Goal: Information Seeking & Learning: Learn about a topic

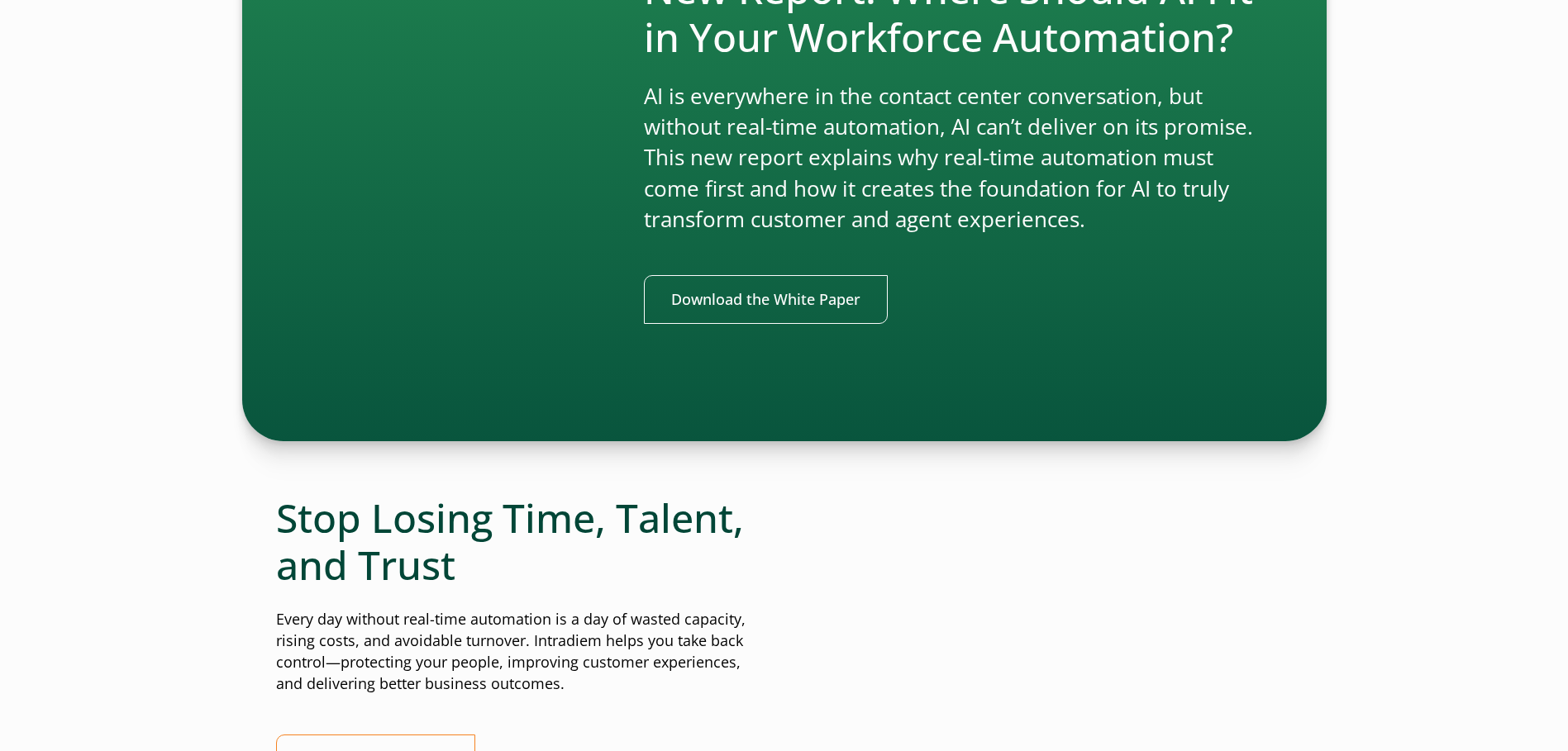
scroll to position [3883, 0]
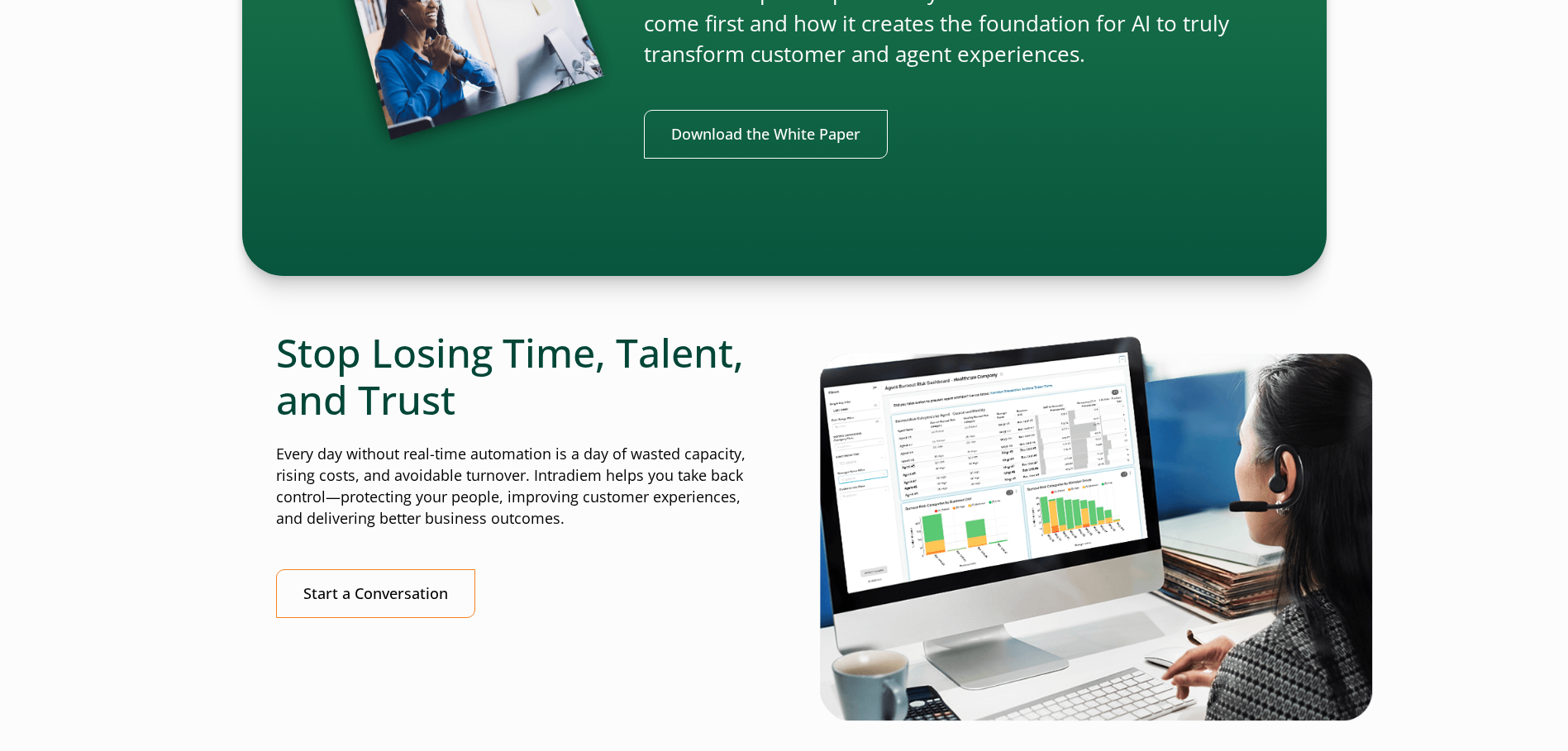
click at [1001, 507] on img at bounding box center [1099, 527] width 561 height 396
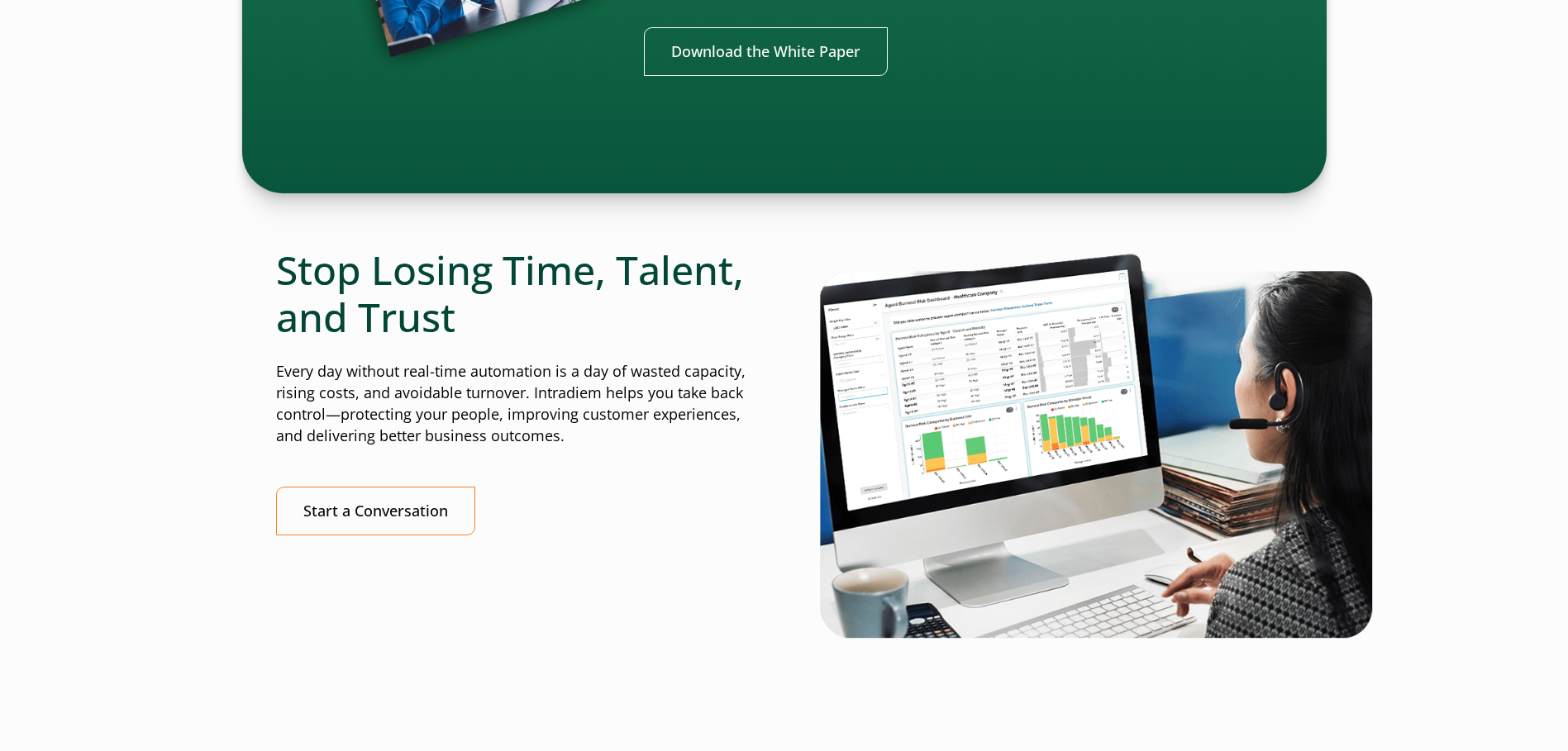
scroll to position [4048, 0]
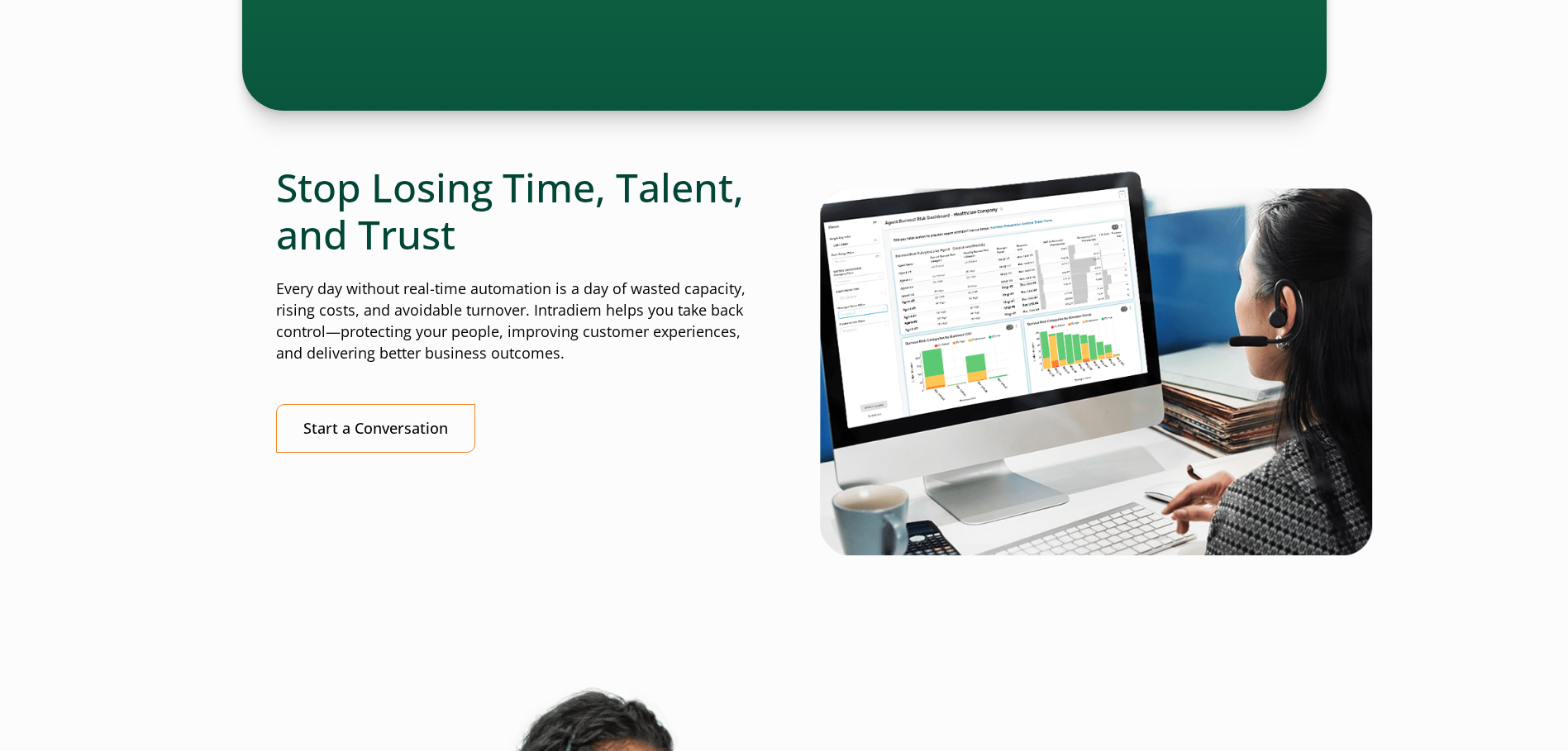
click at [1076, 406] on img at bounding box center [1099, 361] width 561 height 396
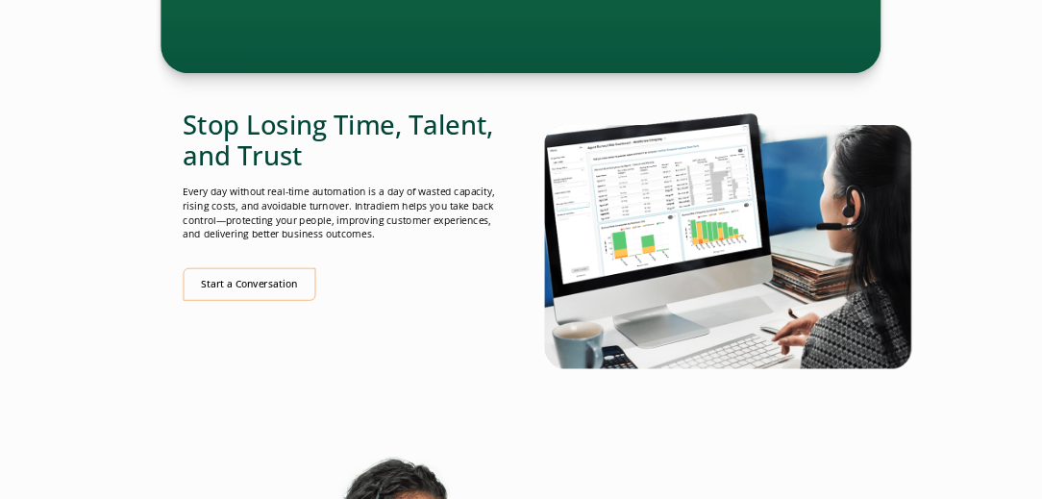
scroll to position [4615, 0]
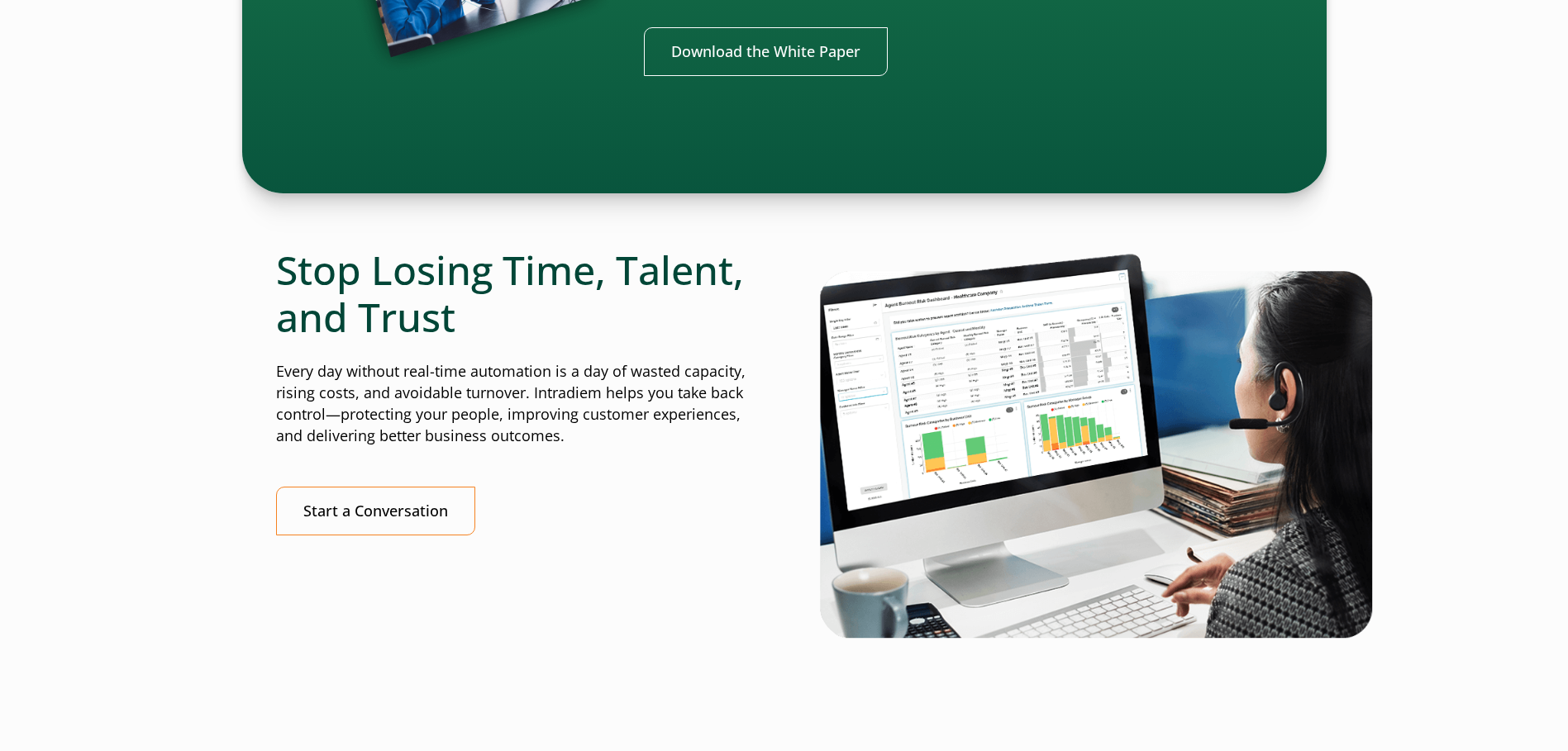
drag, startPoint x: 1422, startPoint y: 511, endPoint x: 1481, endPoint y: 58, distance: 456.8
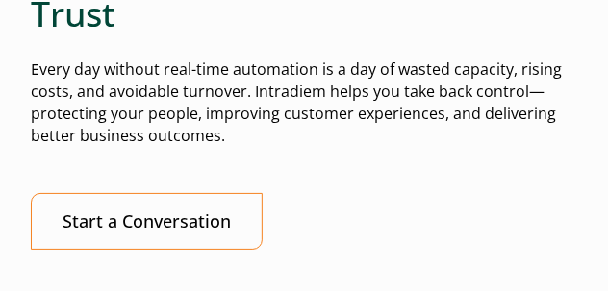
scroll to position [7310, 2]
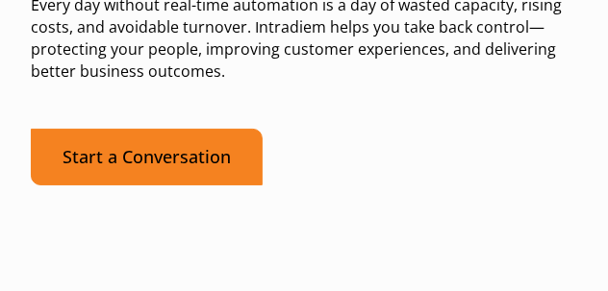
click at [184, 170] on link "Start a Conversation" at bounding box center [147, 157] width 232 height 57
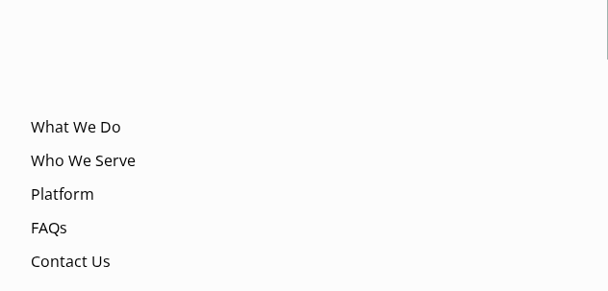
scroll to position [9116, 2]
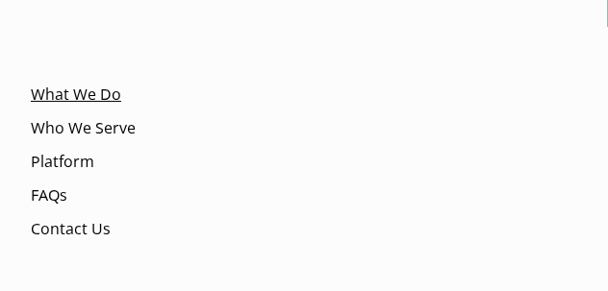
click at [65, 106] on link "What We Do" at bounding box center [76, 95] width 90 height 22
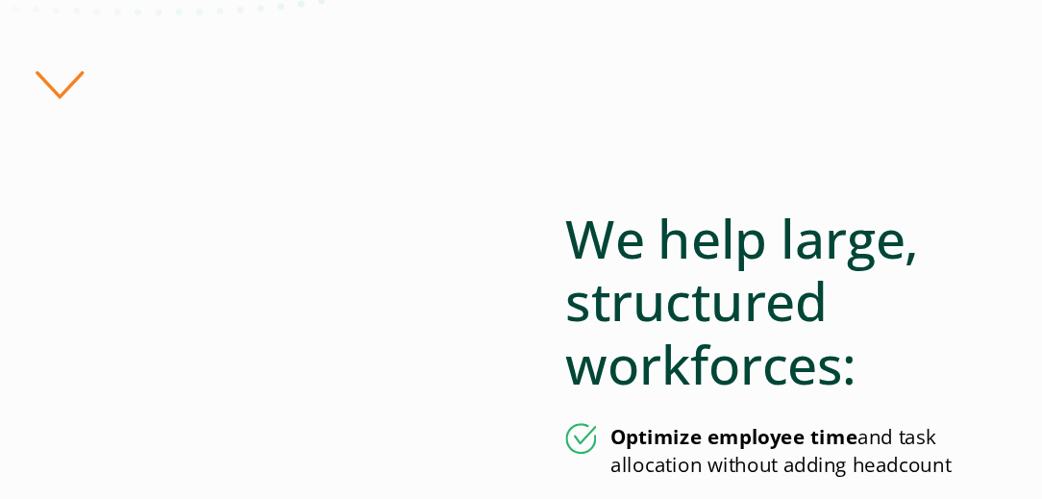
scroll to position [736, 0]
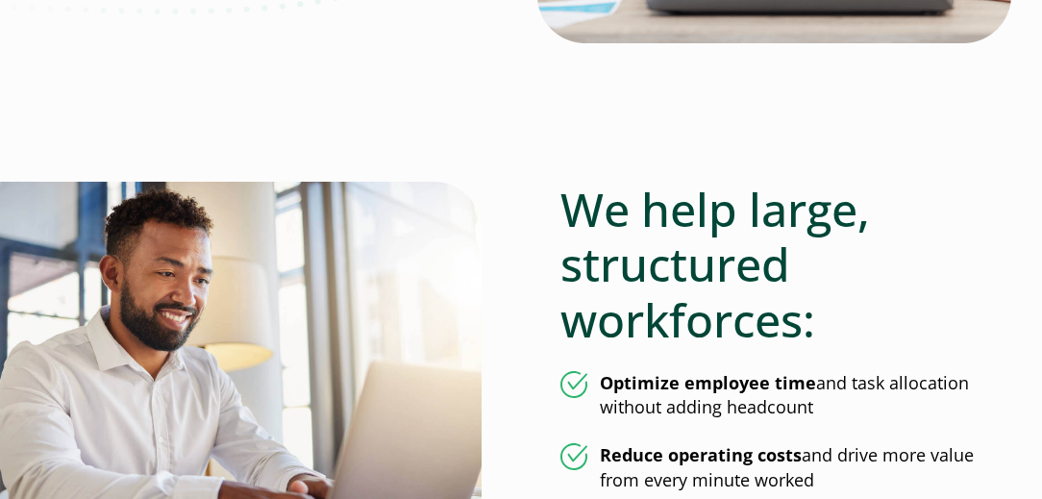
drag, startPoint x: 608, startPoint y: 0, endPoint x: 610, endPoint y: 69, distance: 69.3
